Goal: Navigation & Orientation: Find specific page/section

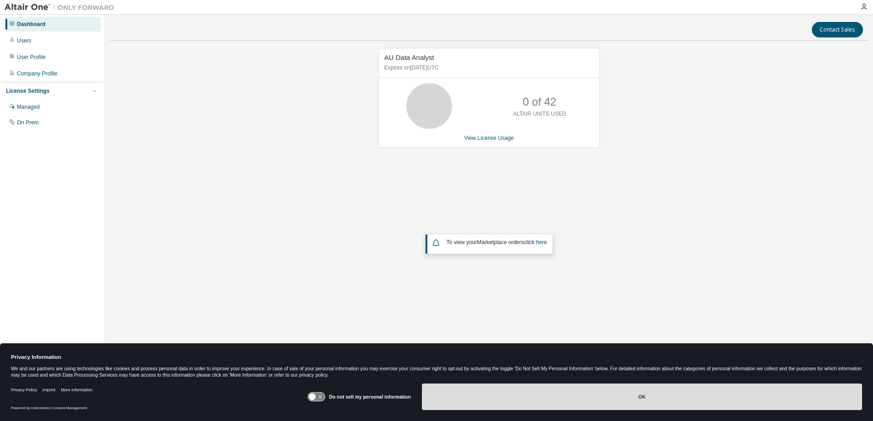
click at [651, 401] on button "OK" at bounding box center [642, 396] width 440 height 26
